Goal: Transaction & Acquisition: Purchase product/service

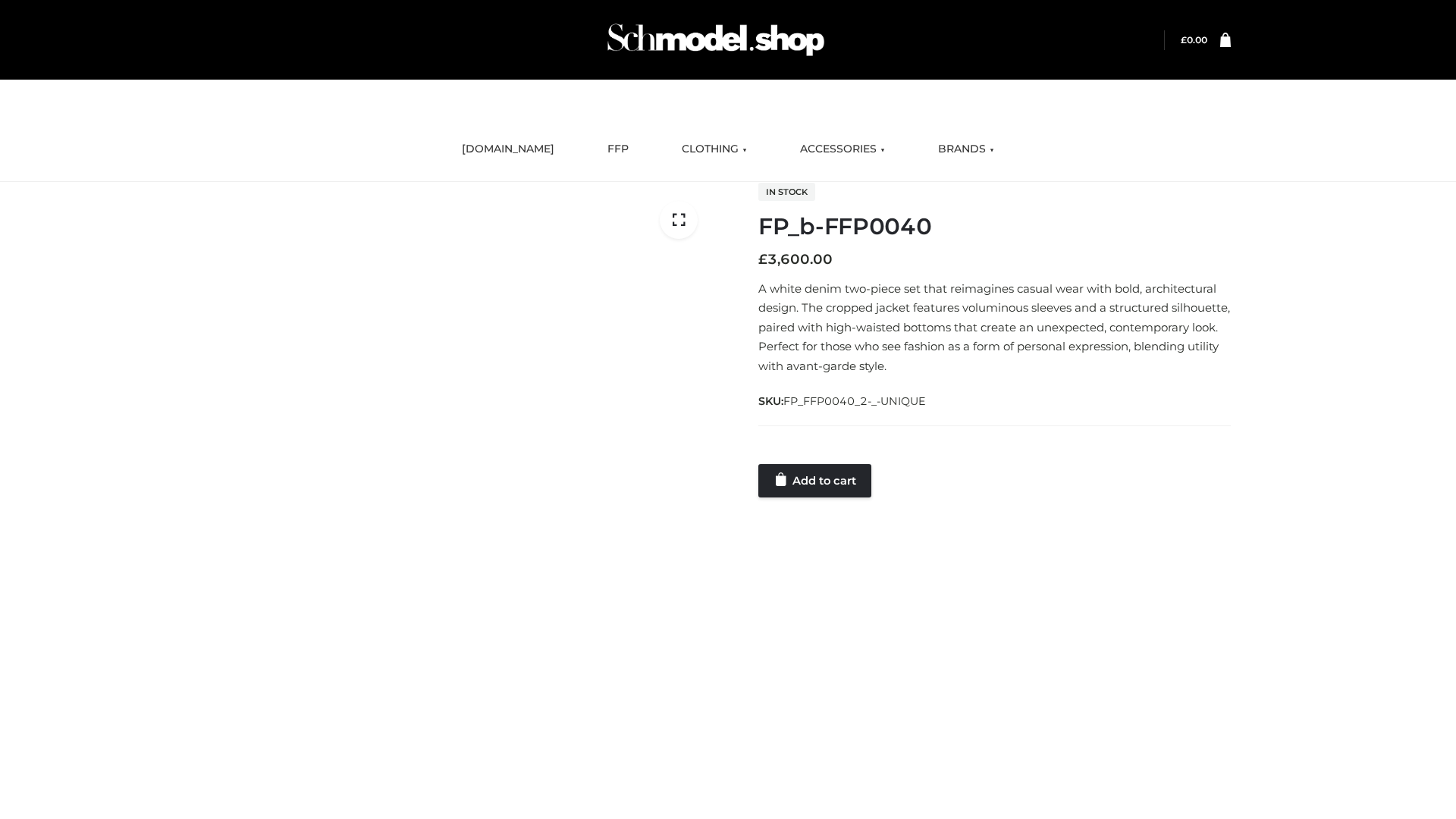
click at [816, 480] on link "Add to cart" at bounding box center [815, 481] width 113 height 34
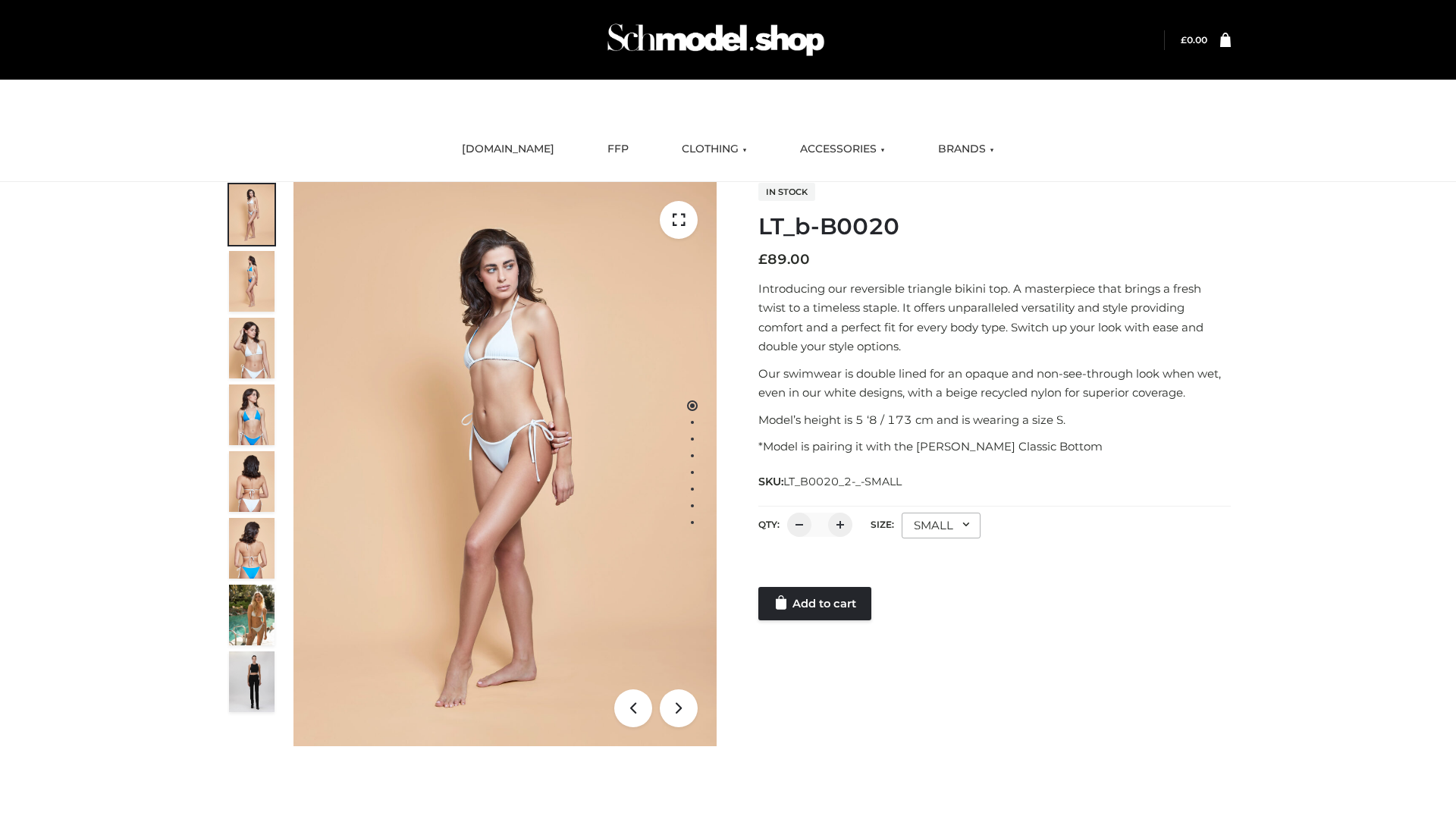
click at [816, 604] on link "Add to cart" at bounding box center [815, 604] width 113 height 34
